Goal: Information Seeking & Learning: Learn about a topic

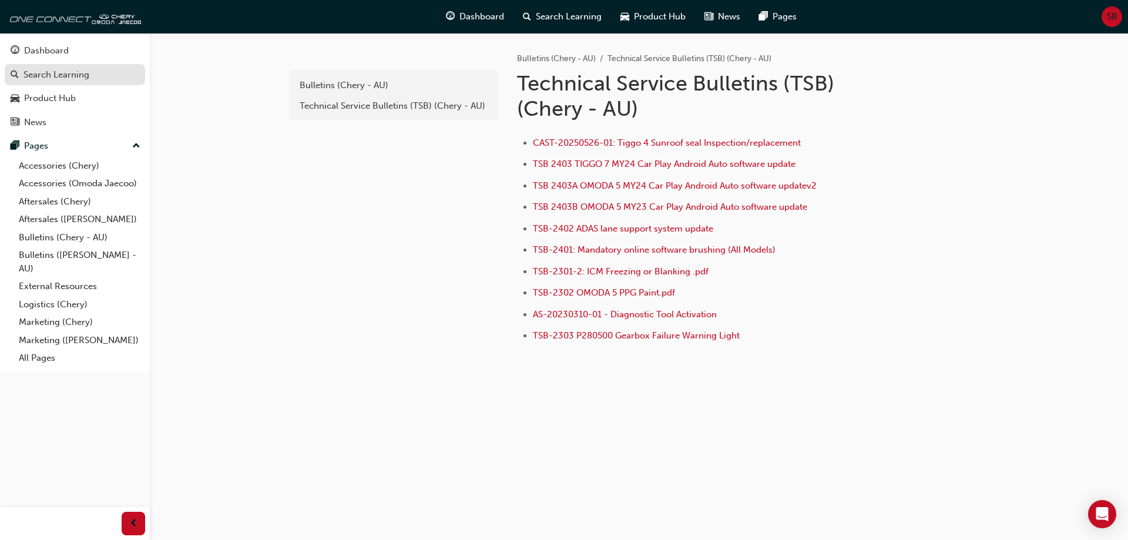
click at [62, 79] on div "Search Learning" at bounding box center [57, 75] width 66 height 14
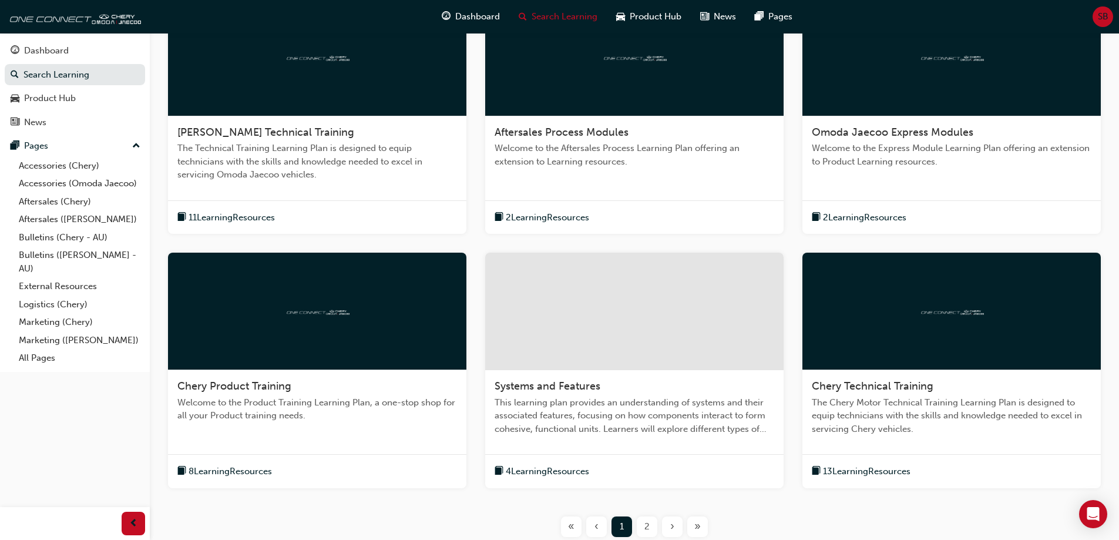
scroll to position [294, 0]
